Goal: Task Accomplishment & Management: Manage account settings

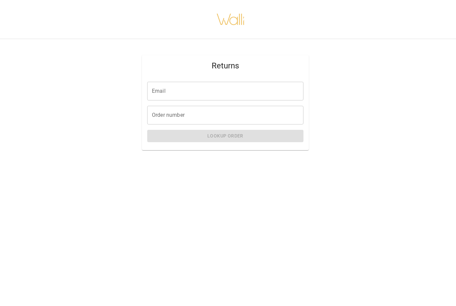
click at [265, 98] on input "Email" at bounding box center [225, 91] width 156 height 19
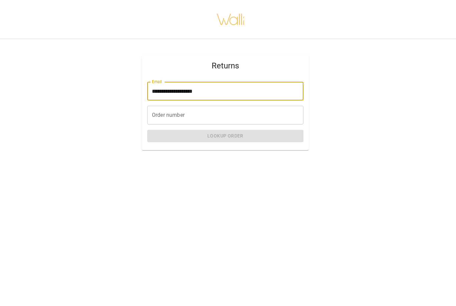
type input "**********"
click at [272, 117] on input "Order number" at bounding box center [225, 115] width 156 height 19
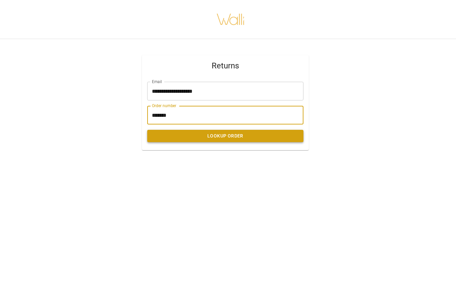
type input "*******"
click at [262, 140] on button "Lookup Order" at bounding box center [225, 136] width 156 height 12
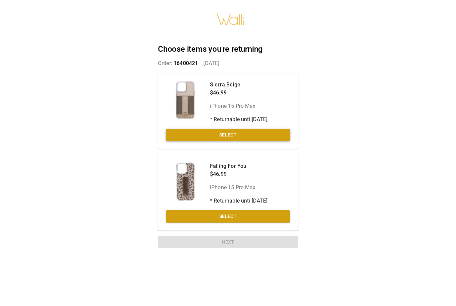
click at [260, 134] on button "Select" at bounding box center [228, 135] width 124 height 12
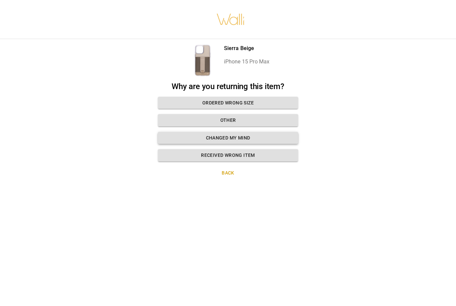
click at [273, 138] on button "Changed my mind" at bounding box center [228, 138] width 140 height 12
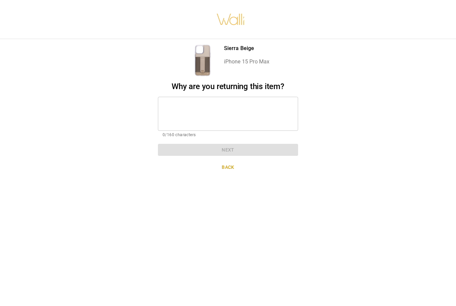
click at [231, 108] on textarea at bounding box center [228, 113] width 131 height 23
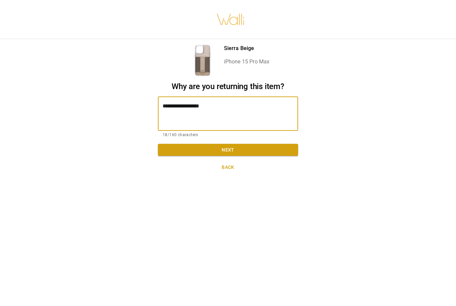
type textarea "**********"
click at [265, 148] on button "Next" at bounding box center [228, 150] width 140 height 12
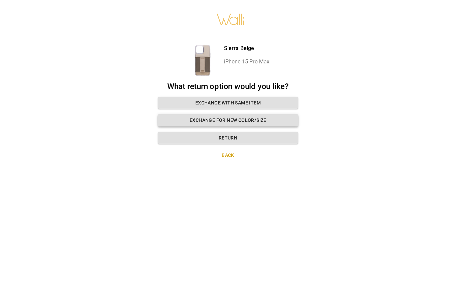
click at [273, 121] on button "Exchange for new color/size" at bounding box center [228, 120] width 140 height 12
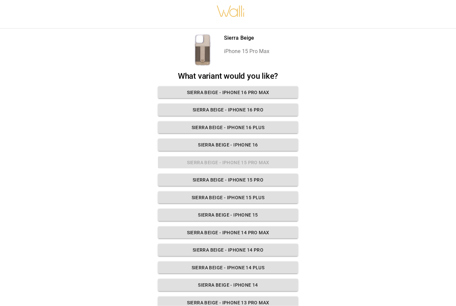
scroll to position [12, 0]
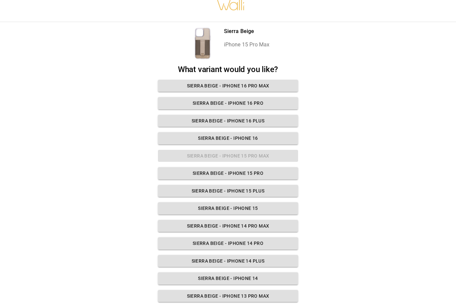
click at [271, 156] on div "What variant would you like? Sierra Beige - iPhone 16 Pro [PERSON_NAME] Beige -…" at bounding box center [228, 201] width 140 height 272
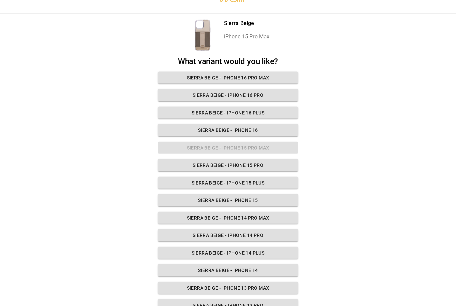
scroll to position [44, 0]
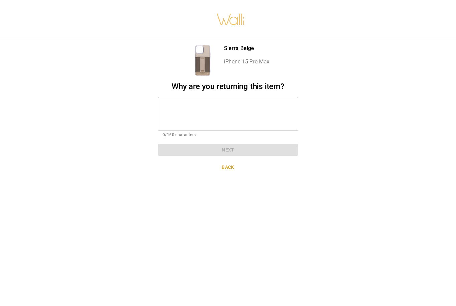
scroll to position [0, 0]
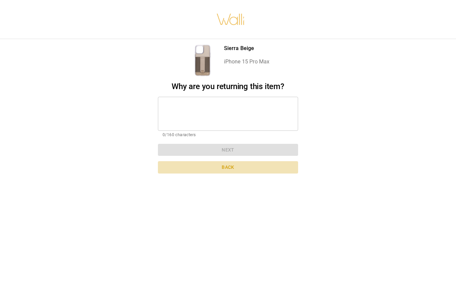
click at [232, 163] on button "Back" at bounding box center [228, 167] width 140 height 12
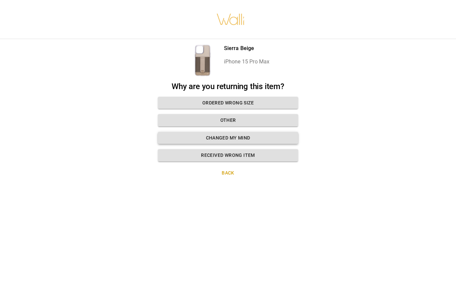
click at [267, 135] on button "Changed my mind" at bounding box center [228, 138] width 140 height 12
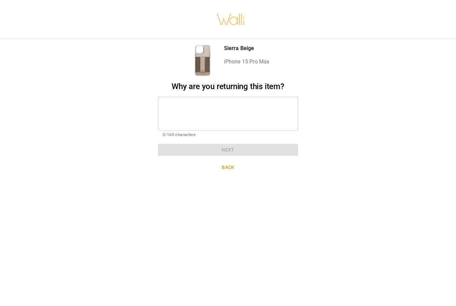
click at [225, 108] on textarea at bounding box center [228, 113] width 131 height 23
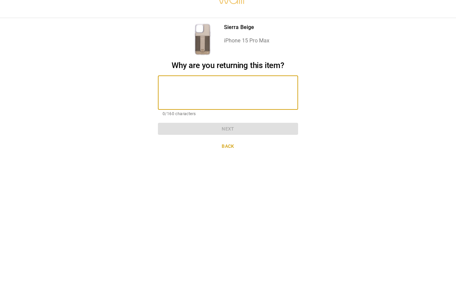
click at [230, 161] on button "Back" at bounding box center [228, 167] width 140 height 12
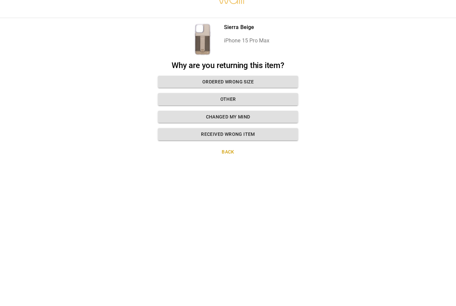
scroll to position [21, 0]
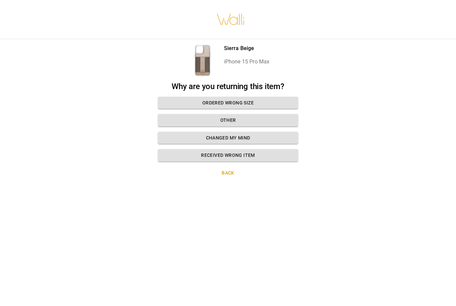
click at [228, 167] on button "Back" at bounding box center [228, 173] width 140 height 12
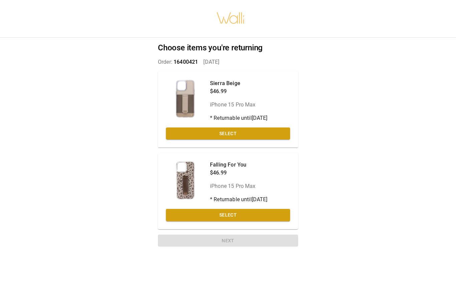
scroll to position [0, 0]
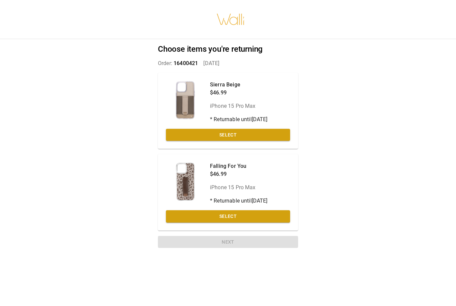
click at [243, 214] on button "Select" at bounding box center [228, 216] width 124 height 12
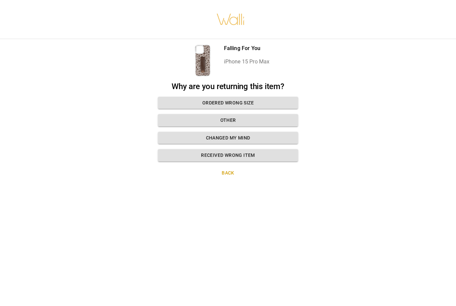
click at [265, 122] on button "Other" at bounding box center [228, 120] width 140 height 12
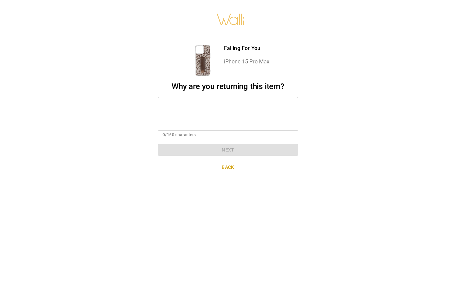
click at [256, 109] on textarea at bounding box center [228, 113] width 131 height 23
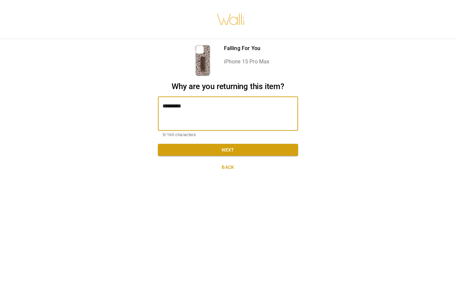
type textarea "**********"
click at [249, 149] on button "Next" at bounding box center [228, 150] width 140 height 12
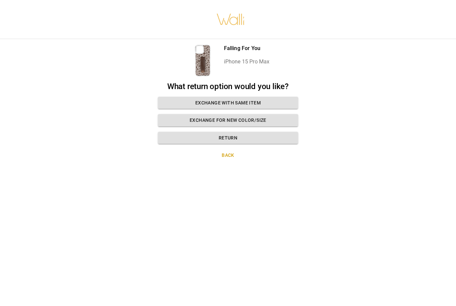
click at [252, 119] on button "Exchange for new color/size" at bounding box center [228, 120] width 140 height 12
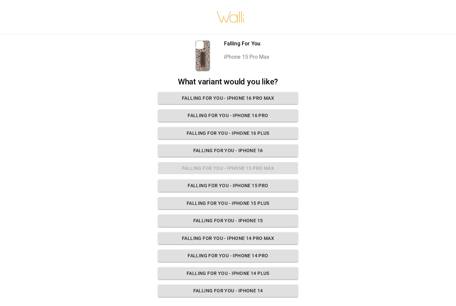
click at [257, 174] on div "What variant would you like? Falling For You - iPhone 16 Pro Max Falling For Yo…" at bounding box center [228, 187] width 140 height 220
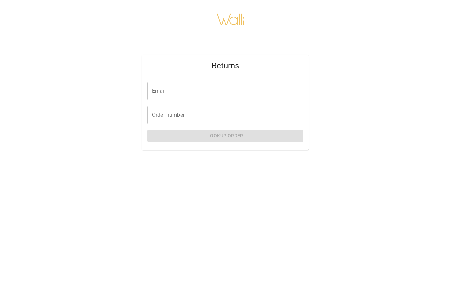
click at [237, 92] on input "Email" at bounding box center [225, 91] width 156 height 19
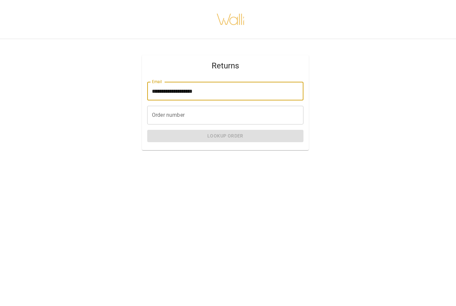
type input "**********"
click at [266, 111] on input "Order number" at bounding box center [225, 115] width 156 height 19
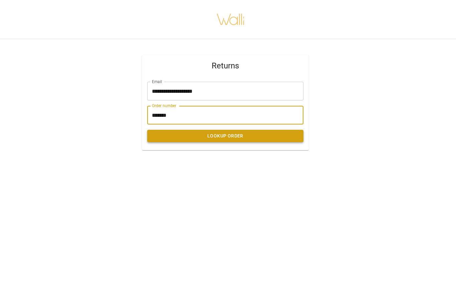
type input "*******"
click at [262, 134] on button "Lookup Order" at bounding box center [225, 136] width 156 height 12
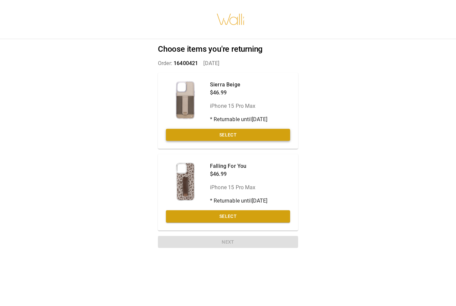
click at [255, 133] on button "Select" at bounding box center [228, 135] width 124 height 12
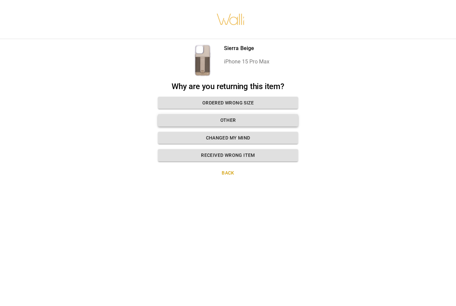
click at [264, 120] on button "Other" at bounding box center [228, 120] width 140 height 12
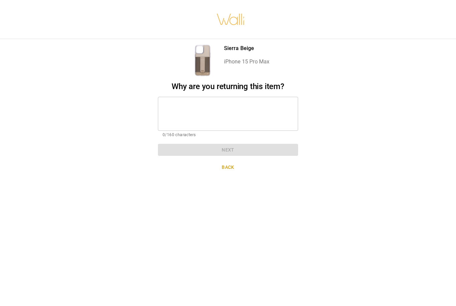
click at [262, 107] on textarea at bounding box center [228, 113] width 131 height 23
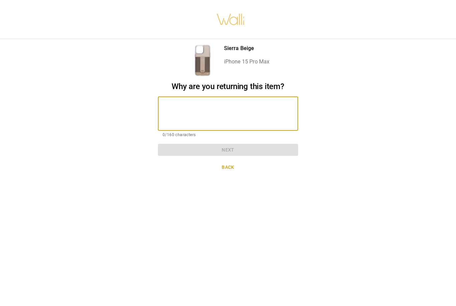
type textarea "*"
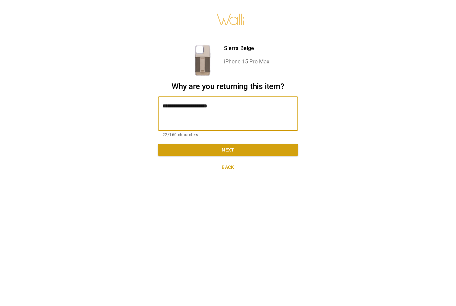
type textarea "**********"
click at [274, 149] on button "Next" at bounding box center [228, 150] width 140 height 12
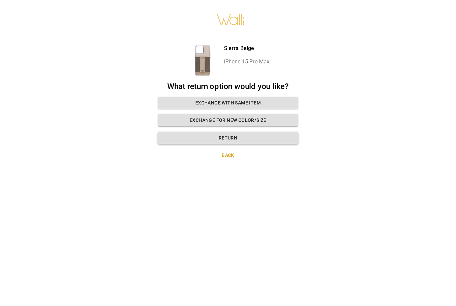
click at [260, 141] on button "Return" at bounding box center [228, 138] width 140 height 12
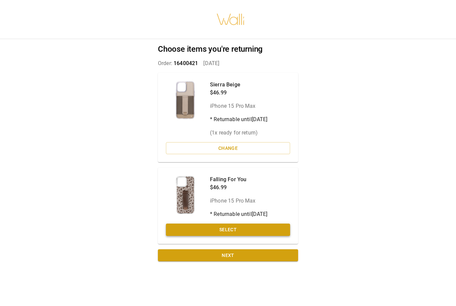
click at [254, 231] on button "Select" at bounding box center [228, 230] width 124 height 12
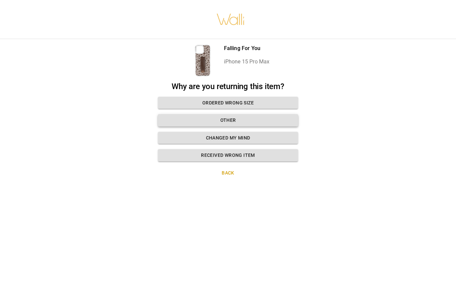
click at [243, 122] on button "Other" at bounding box center [228, 120] width 140 height 12
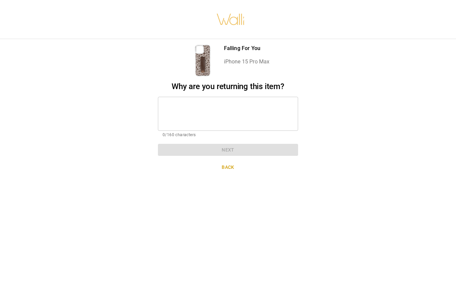
click at [237, 108] on textarea at bounding box center [228, 113] width 131 height 23
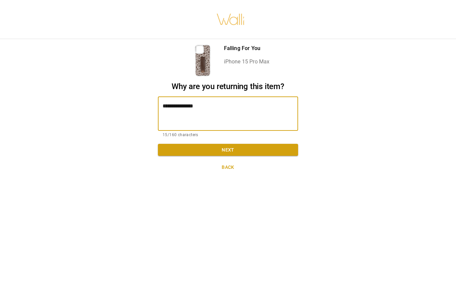
type textarea "**********"
click at [272, 144] on button "Next" at bounding box center [228, 150] width 140 height 12
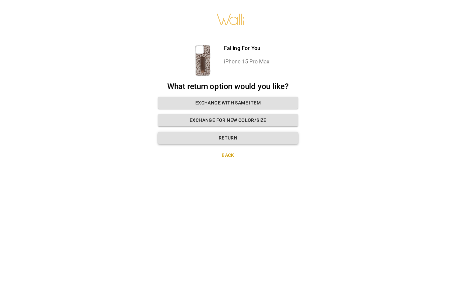
click at [260, 140] on button "Return" at bounding box center [228, 138] width 140 height 12
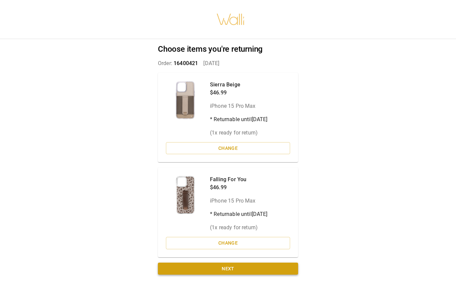
click at [255, 270] on button "Next" at bounding box center [228, 269] width 140 height 12
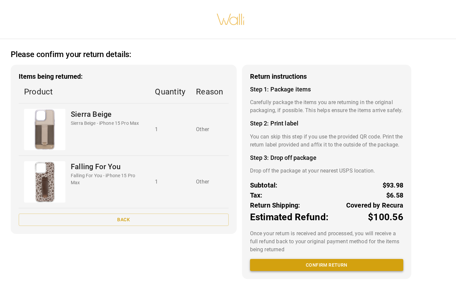
click at [330, 271] on button "Confirm return" at bounding box center [326, 265] width 153 height 12
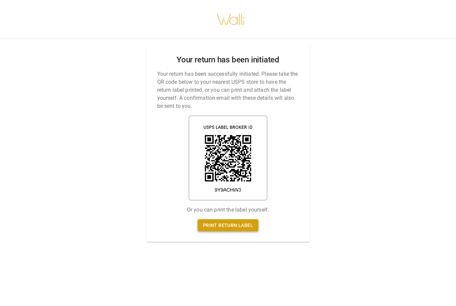
click at [236, 219] on link "Print return label" at bounding box center [228, 225] width 61 height 12
